Goal: Find specific page/section: Find specific page/section

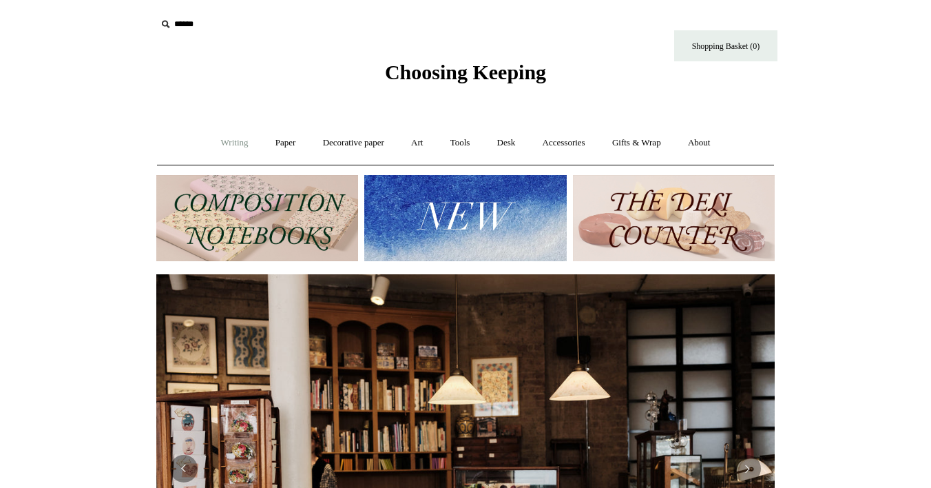
click at [234, 142] on link "Writing +" at bounding box center [235, 143] width 52 height 37
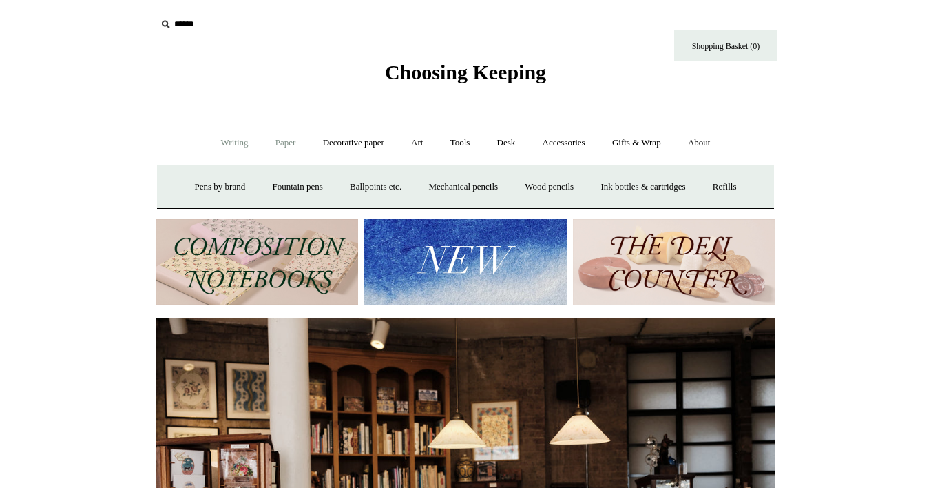
click at [269, 144] on link "Paper +" at bounding box center [285, 143] width 45 height 37
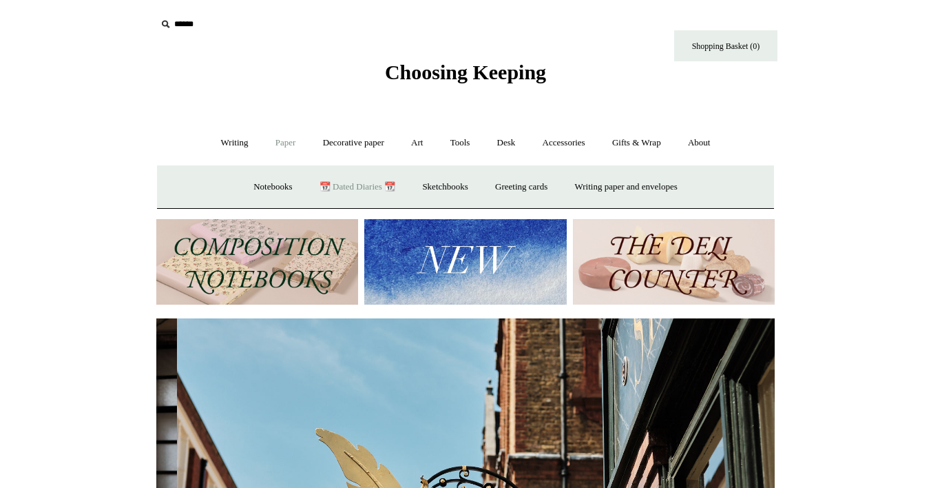
scroll to position [0, 619]
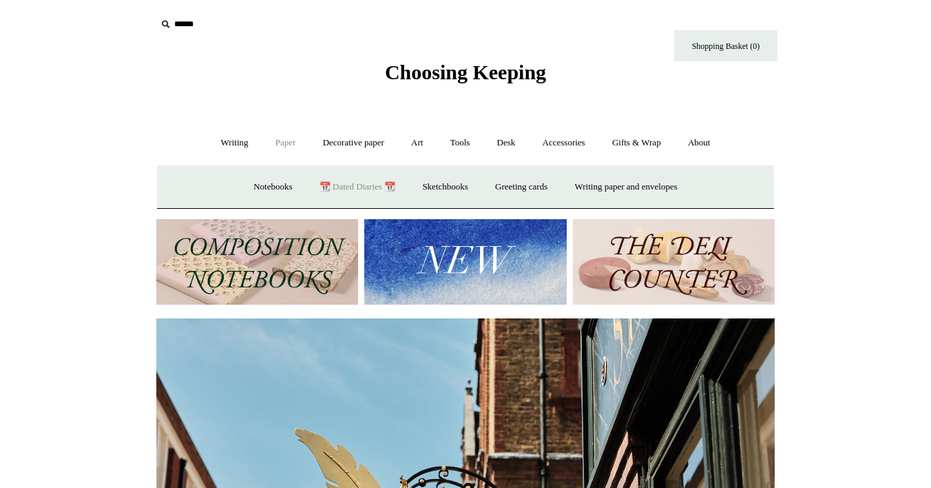
click at [334, 189] on link "📆 Dated Diaries 📆" at bounding box center [357, 187] width 101 height 37
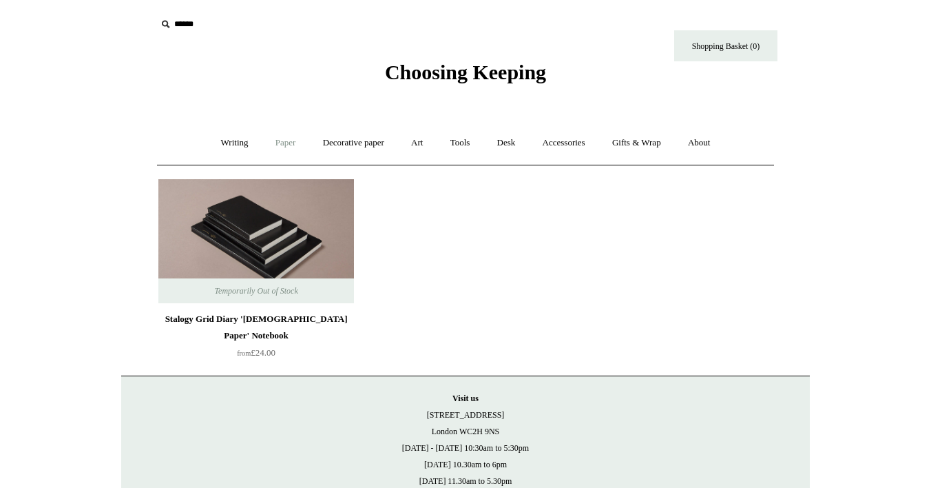
click at [288, 145] on link "Paper +" at bounding box center [285, 143] width 45 height 37
